Goal: Information Seeking & Learning: Learn about a topic

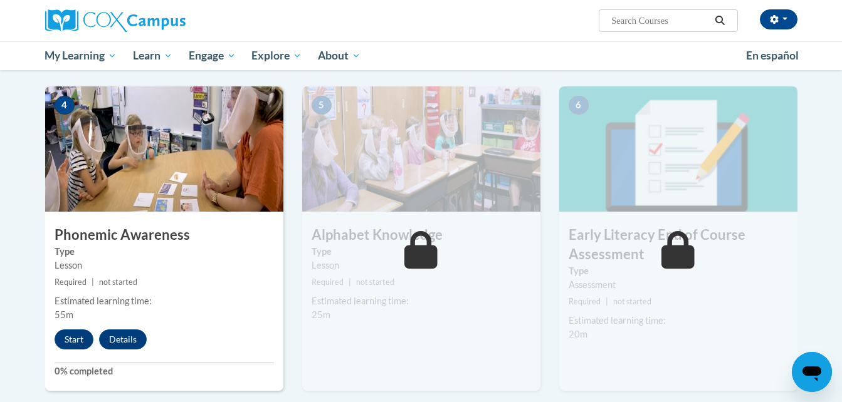
scroll to position [587, 0]
click at [786, 22] on button "button" at bounding box center [779, 19] width 38 height 20
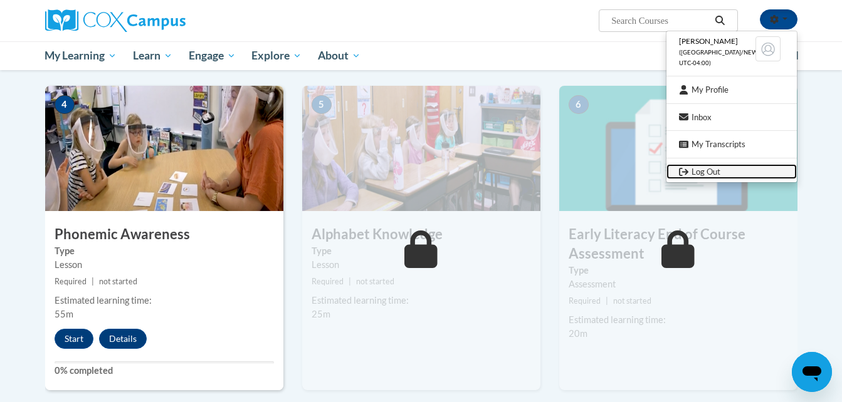
click at [702, 171] on link "Log Out" at bounding box center [731, 172] width 130 height 16
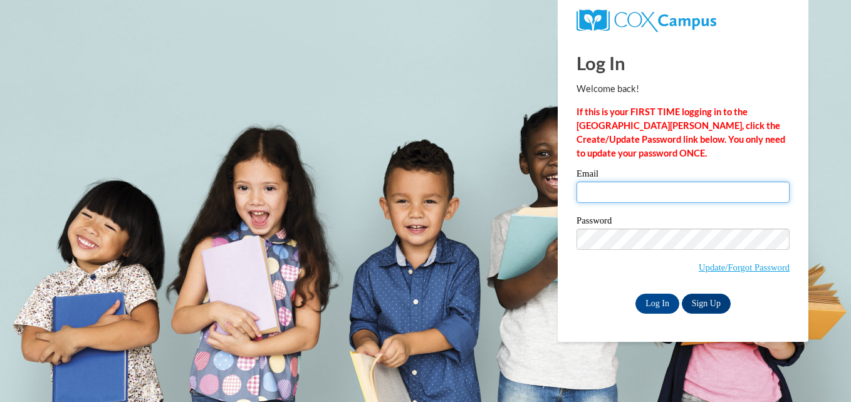
click at [577, 192] on input "Email" at bounding box center [683, 192] width 213 height 21
drag, startPoint x: 694, startPoint y: 200, endPoint x: 593, endPoint y: 211, distance: 101.5
click at [593, 211] on div "Email katyagabriel112706@gmail.com" at bounding box center [683, 190] width 213 height 43
type input "k"
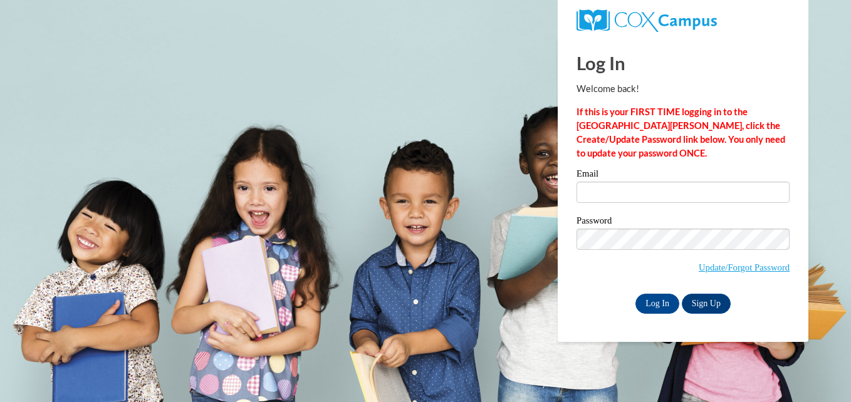
click at [593, 211] on div "Email" at bounding box center [683, 190] width 213 height 43
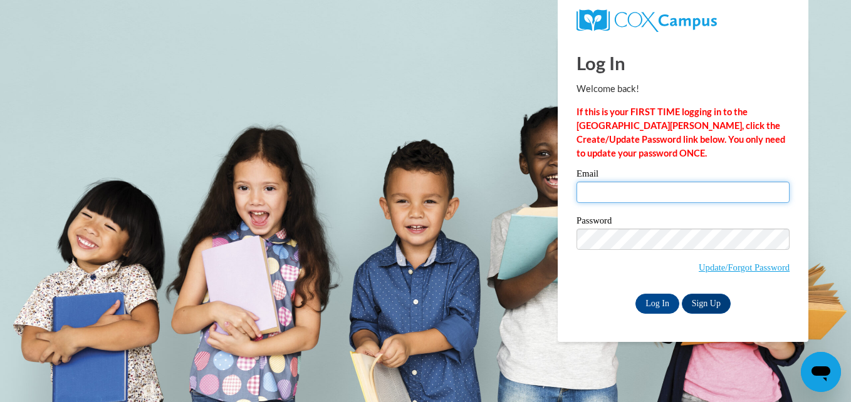
click at [595, 189] on input "Email" at bounding box center [683, 192] width 213 height 21
type input "d"
type input "stephaniecruz1325@gmail.com"
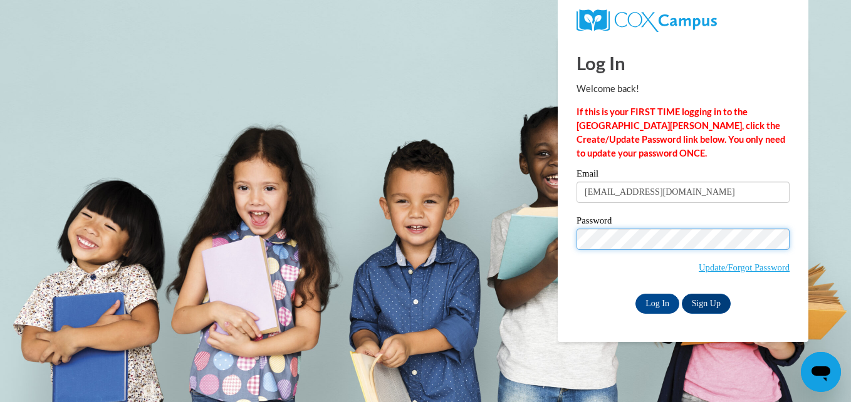
click at [635, 294] on input "Log In" at bounding box center [657, 304] width 44 height 20
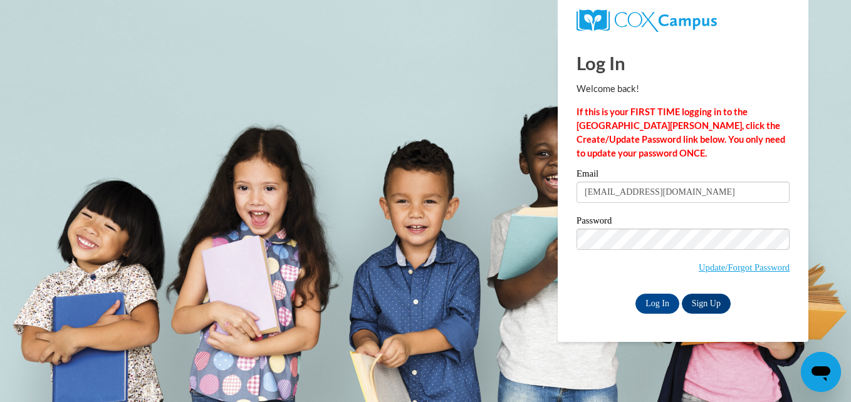
click at [678, 214] on div "Email stephaniecruz1325@gmail.com Password Update/Forgot Password Log In Sign U…" at bounding box center [683, 241] width 213 height 144
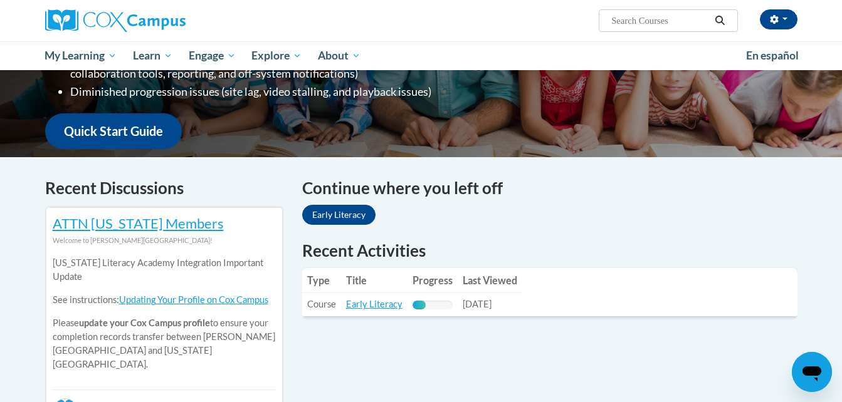
scroll to position [375, 0]
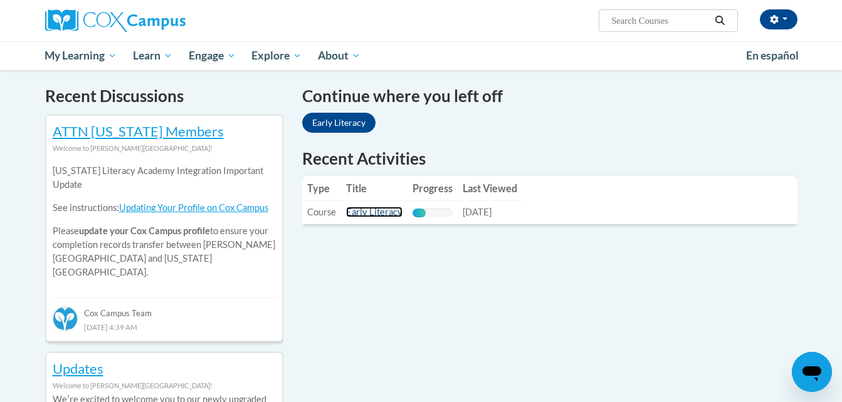
click at [372, 213] on link "Early Literacy" at bounding box center [374, 212] width 56 height 11
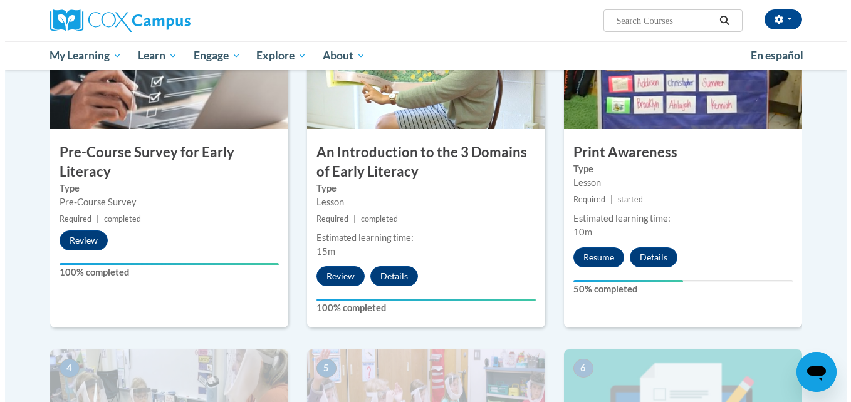
scroll to position [343, 0]
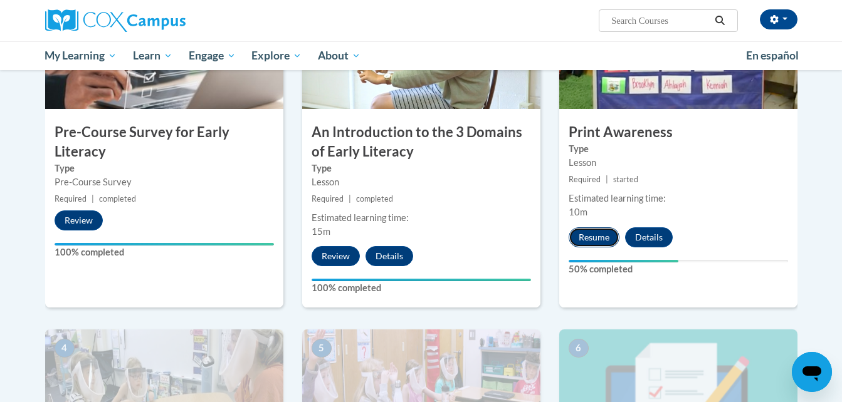
click at [581, 234] on button "Resume" at bounding box center [593, 237] width 51 height 20
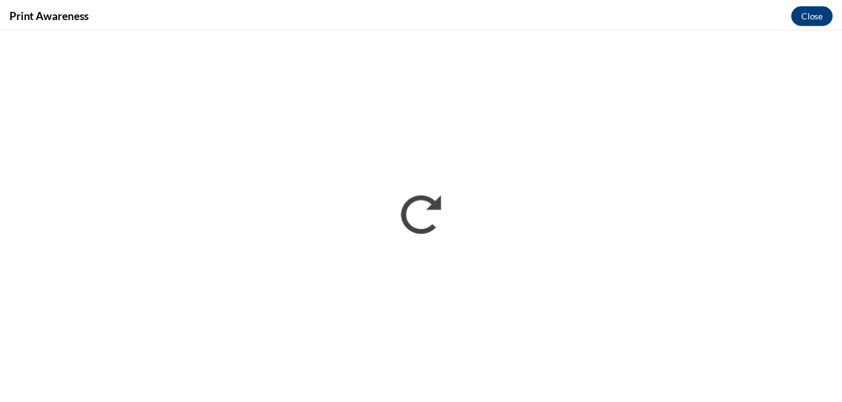
scroll to position [0, 0]
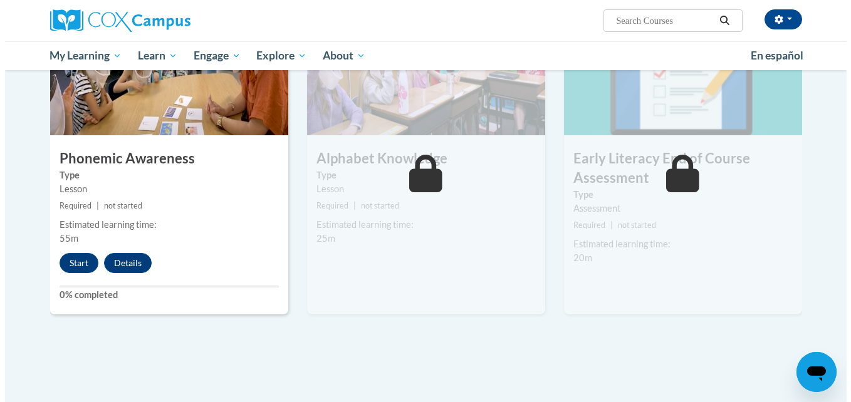
scroll to position [662, 0]
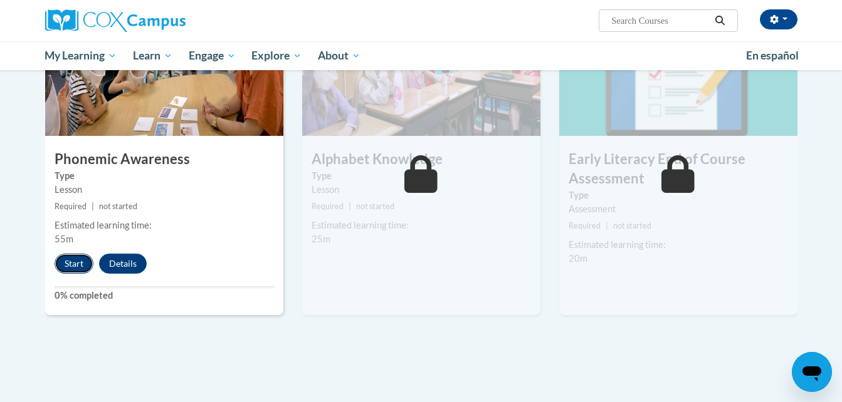
click at [75, 261] on button "Start" at bounding box center [74, 264] width 39 height 20
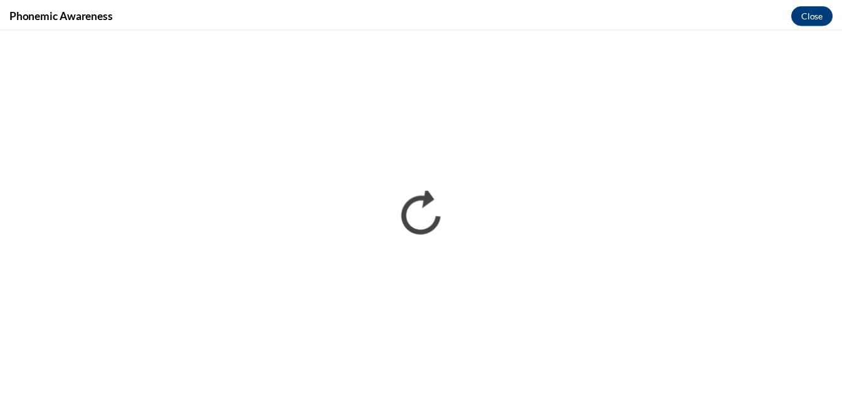
scroll to position [0, 0]
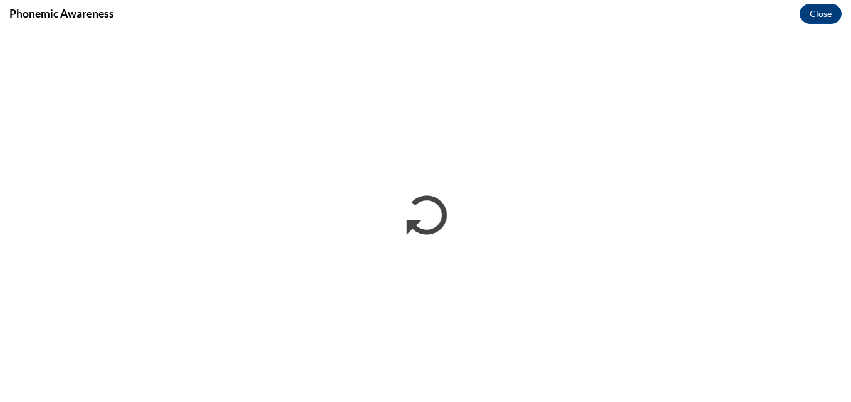
click at [742, 9] on div "Phonemic Awareness Close" at bounding box center [425, 14] width 851 height 28
click at [738, 6] on div "Phonemic Awareness Close" at bounding box center [425, 14] width 851 height 28
click at [809, 14] on button "Close" at bounding box center [821, 14] width 42 height 20
